Goal: Find specific page/section: Find specific page/section

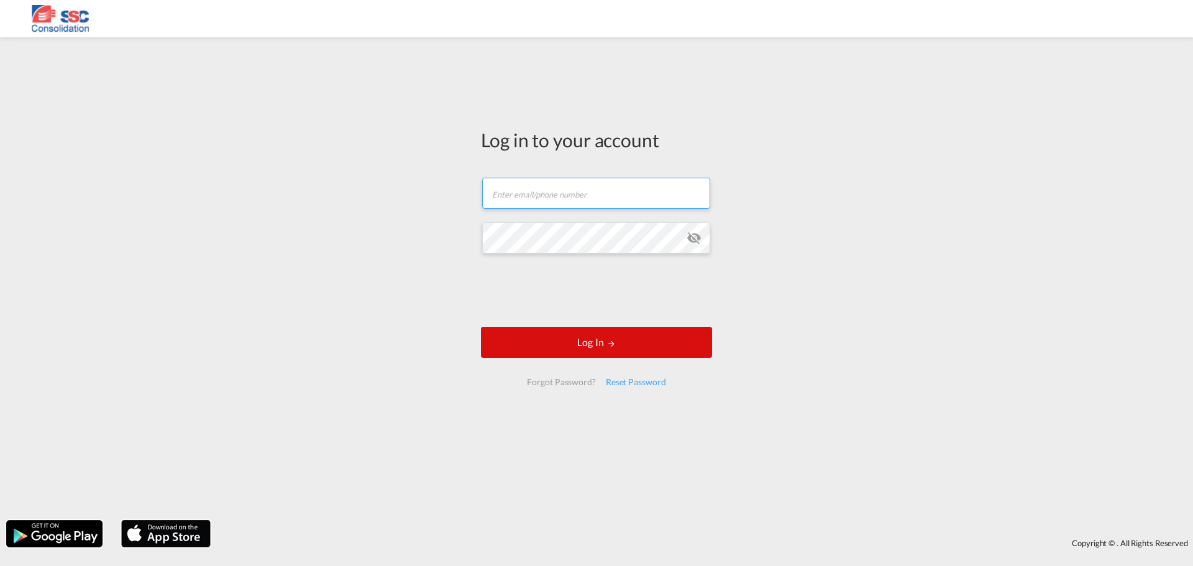
click at [539, 193] on input "text" at bounding box center [596, 193] width 228 height 31
type input "[EMAIL_ADDRESS][DOMAIN_NAME]"
drag, startPoint x: 588, startPoint y: 348, endPoint x: 629, endPoint y: 348, distance: 41.6
click at [588, 348] on button "Log In" at bounding box center [596, 342] width 231 height 31
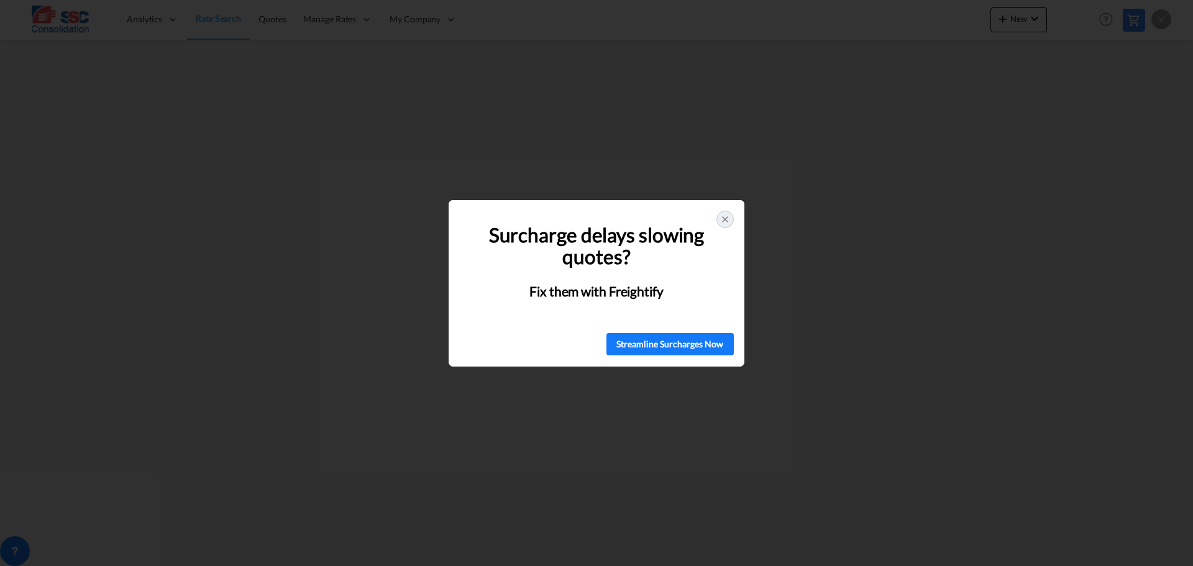
click at [723, 217] on icon at bounding box center [725, 219] width 10 height 10
